Goal: Task Accomplishment & Management: Manage account settings

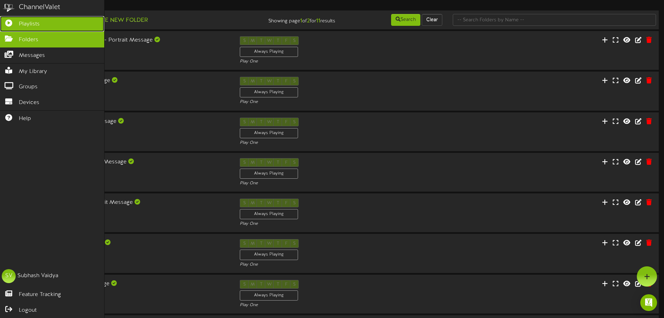
click at [22, 23] on span "Playlists" at bounding box center [29, 24] width 21 height 8
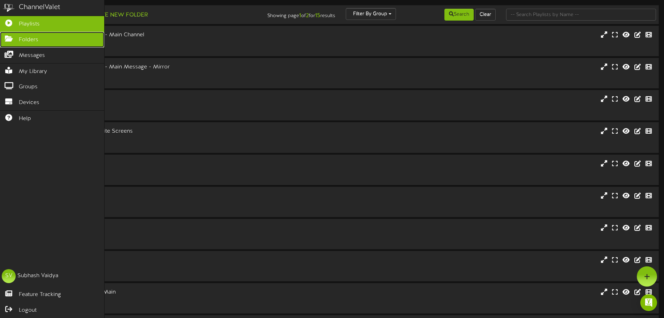
click at [26, 40] on span "Folders" at bounding box center [29, 40] width 20 height 8
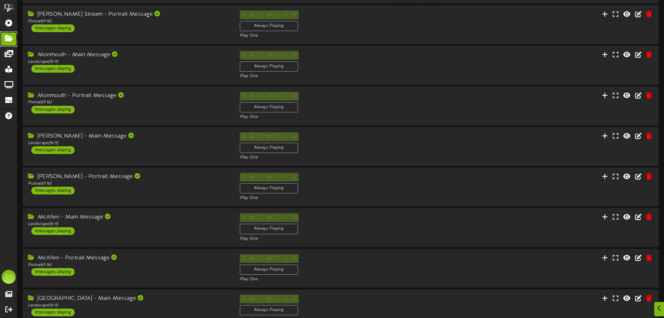
scroll to position [146, 0]
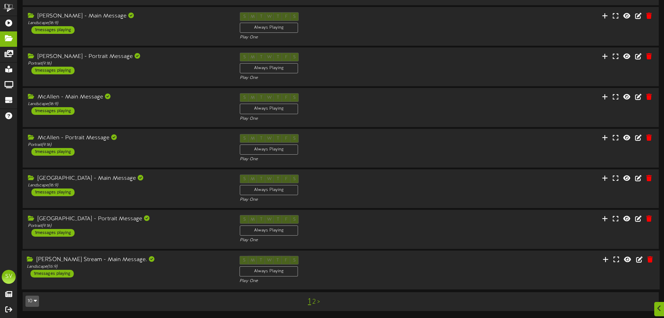
click at [415, 264] on div "S M T W T F S Always Playing Play One" at bounding box center [340, 269] width 213 height 29
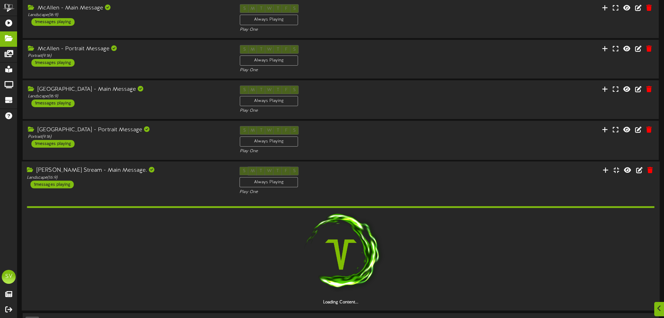
scroll to position [216, 0]
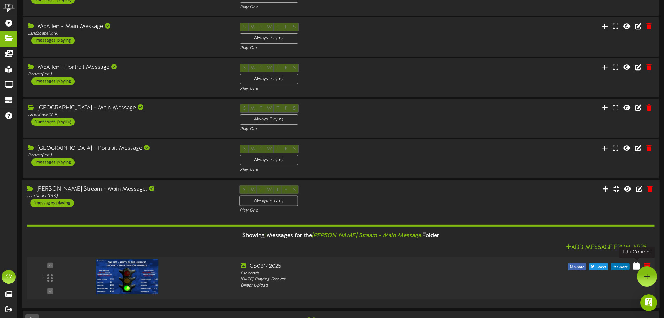
click at [633, 265] on button at bounding box center [636, 266] width 11 height 11
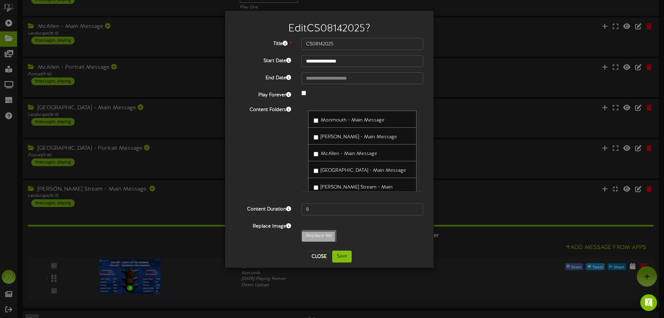
type input "**********"
type input "CS08152025"
click at [342, 255] on button "Save" at bounding box center [342, 256] width 20 height 12
